Goal: Find specific page/section: Find specific page/section

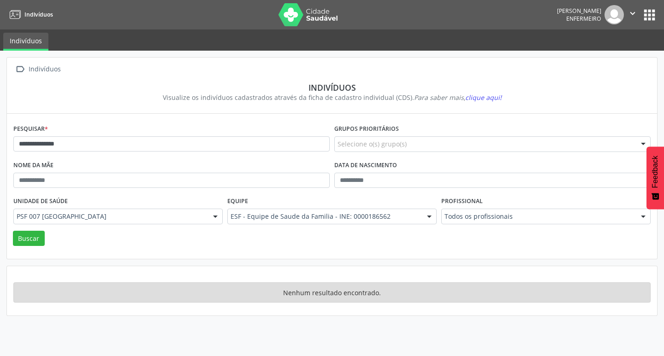
click at [87, 150] on input "**********" at bounding box center [171, 144] width 316 height 16
type input "*"
type input "**"
click at [655, 18] on button "apps" at bounding box center [649, 15] width 16 height 16
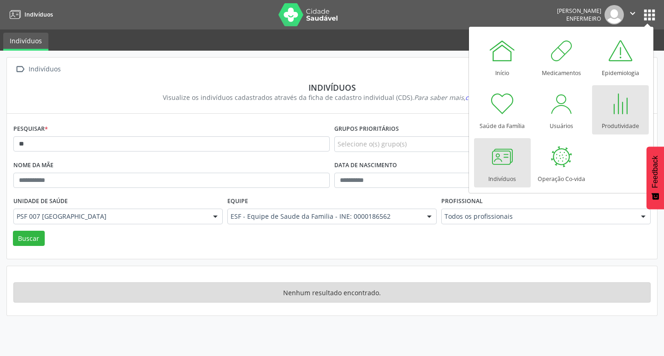
click at [615, 111] on div at bounding box center [620, 104] width 28 height 28
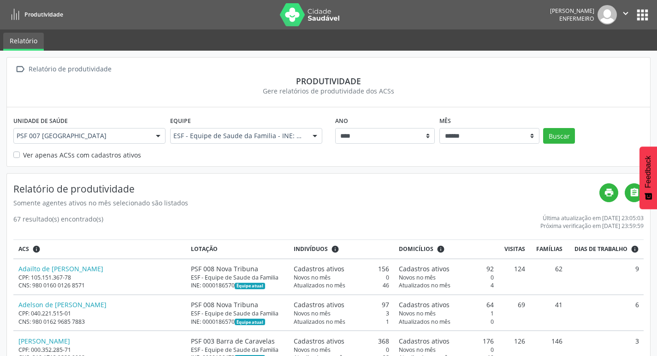
drag, startPoint x: 315, startPoint y: 218, endPoint x: 194, endPoint y: 198, distance: 122.9
click at [315, 218] on div "67 resultado(s) encontrado(s) Última atualização em [DATE] 23:05:03 Próxima ver…" at bounding box center [328, 222] width 630 height 16
click at [30, 152] on label "Ver apenas ACSs com cadastros ativos" at bounding box center [82, 155] width 118 height 10
click at [559, 135] on button "Buscar" at bounding box center [559, 136] width 32 height 16
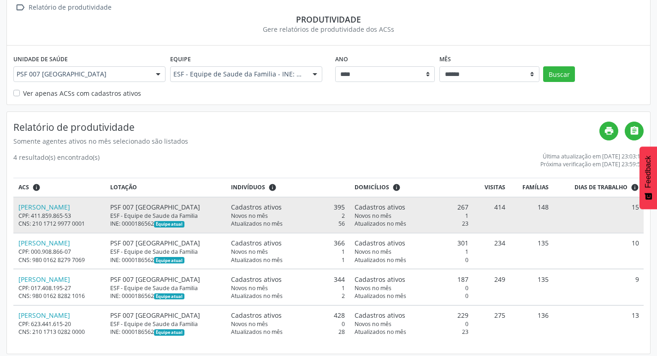
scroll to position [66, 0]
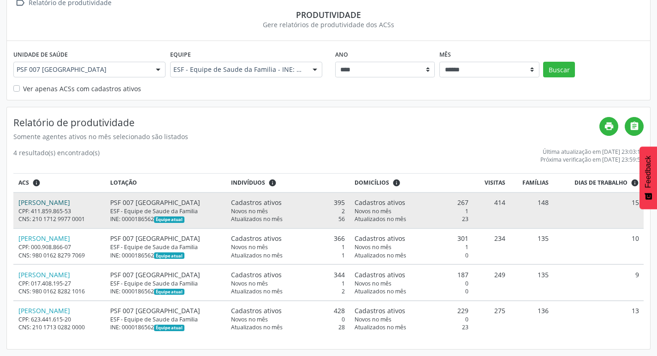
click at [39, 199] on link "[PERSON_NAME]" at bounding box center [44, 202] width 52 height 9
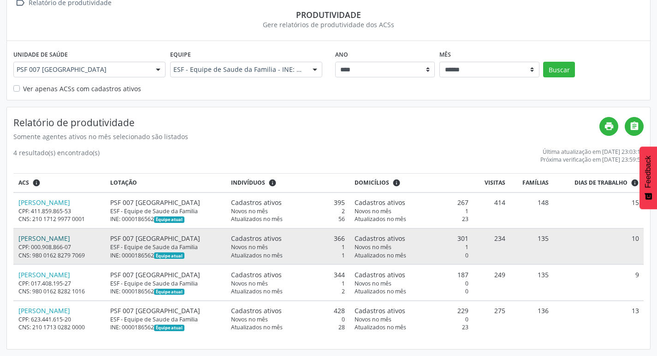
click at [70, 242] on link "[PERSON_NAME]" at bounding box center [44, 238] width 52 height 9
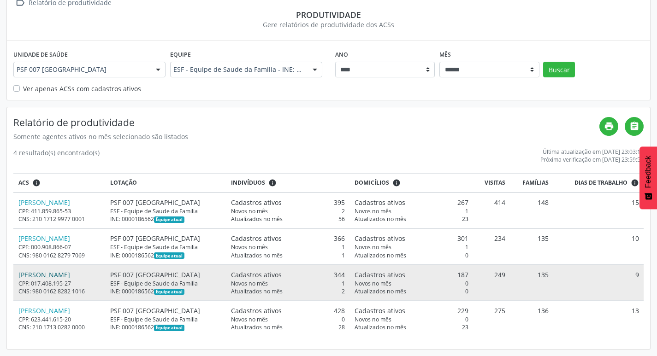
click at [53, 277] on link "[PERSON_NAME]" at bounding box center [44, 275] width 52 height 9
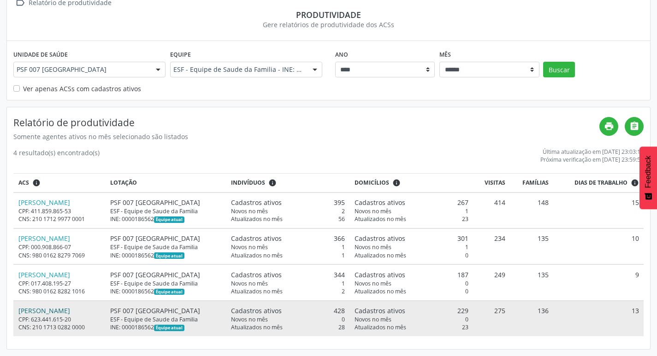
click at [70, 308] on link "[PERSON_NAME]" at bounding box center [44, 311] width 52 height 9
